Goal: Complete application form

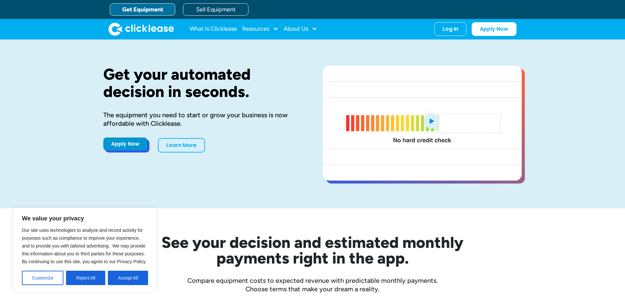
click at [114, 150] on link "Apply Now" at bounding box center [125, 144] width 44 height 13
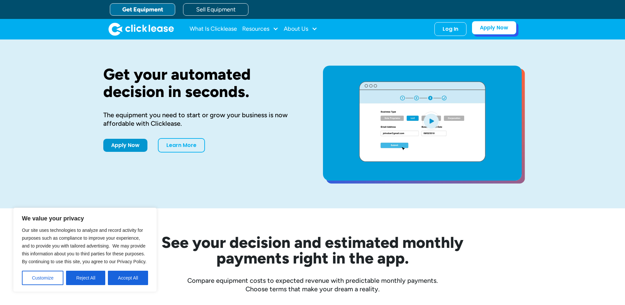
click at [503, 33] on link "Apply Now" at bounding box center [493, 28] width 45 height 14
